Goal: Information Seeking & Learning: Understand process/instructions

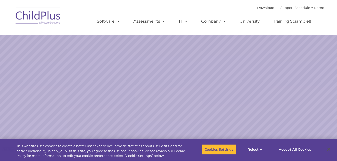
select select "MEDIUM"
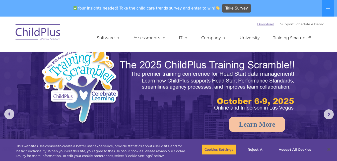
click at [260, 23] on link "Download" at bounding box center [265, 24] width 17 height 4
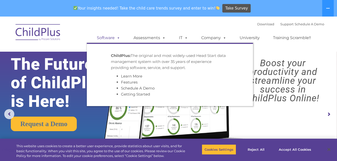
click at [105, 40] on link "Software" at bounding box center [108, 38] width 33 height 10
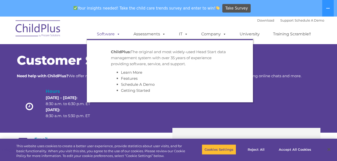
click at [112, 30] on link "Software" at bounding box center [108, 34] width 33 height 10
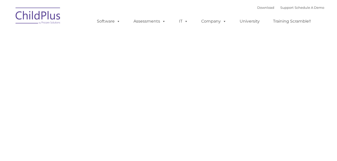
type input ""
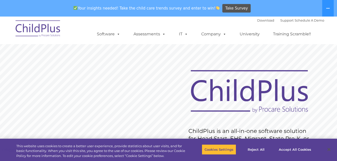
click at [108, 14] on div "Your insights needed! Take the child care trends survey and enter to win! Take …" at bounding box center [161, 8] width 323 height 16
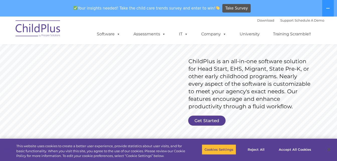
scroll to position [70, 0]
click at [213, 118] on link "Get Started" at bounding box center [206, 120] width 37 height 10
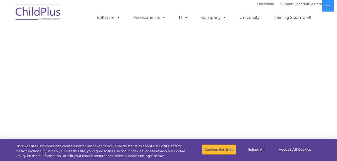
select select "MEDIUM"
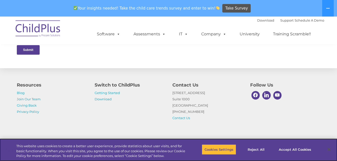
scroll to position [272, 0]
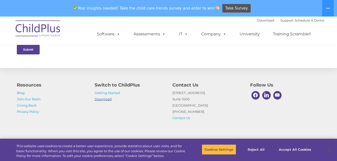
click at [107, 100] on link "Download" at bounding box center [103, 99] width 17 height 4
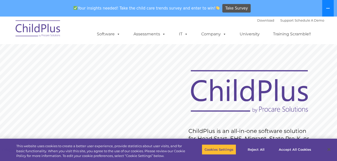
click at [326, 9] on icon at bounding box center [328, 8] width 4 height 4
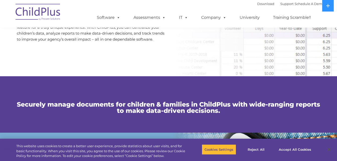
scroll to position [298, 0]
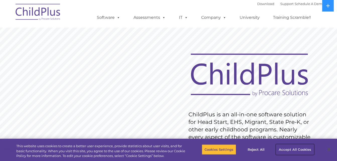
click at [296, 149] on button "Accept All Cookies" at bounding box center [295, 149] width 38 height 11
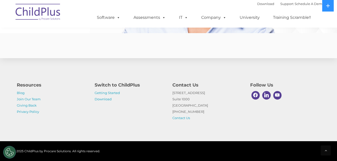
scroll to position [1251, 0]
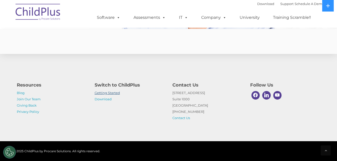
click at [114, 93] on link "Getting Started" at bounding box center [107, 93] width 25 height 4
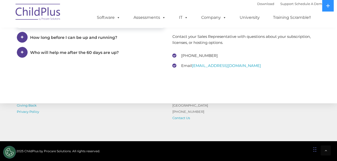
scroll to position [814, 0]
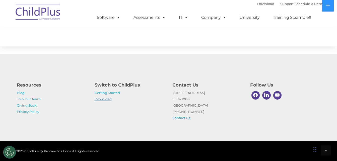
click at [107, 98] on link "Download" at bounding box center [103, 99] width 17 height 4
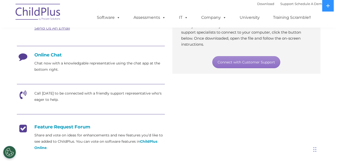
scroll to position [116, 0]
click at [147, 141] on strong "ChildPlus Online" at bounding box center [95, 144] width 123 height 11
